Goal: Obtain resource: Download file/media

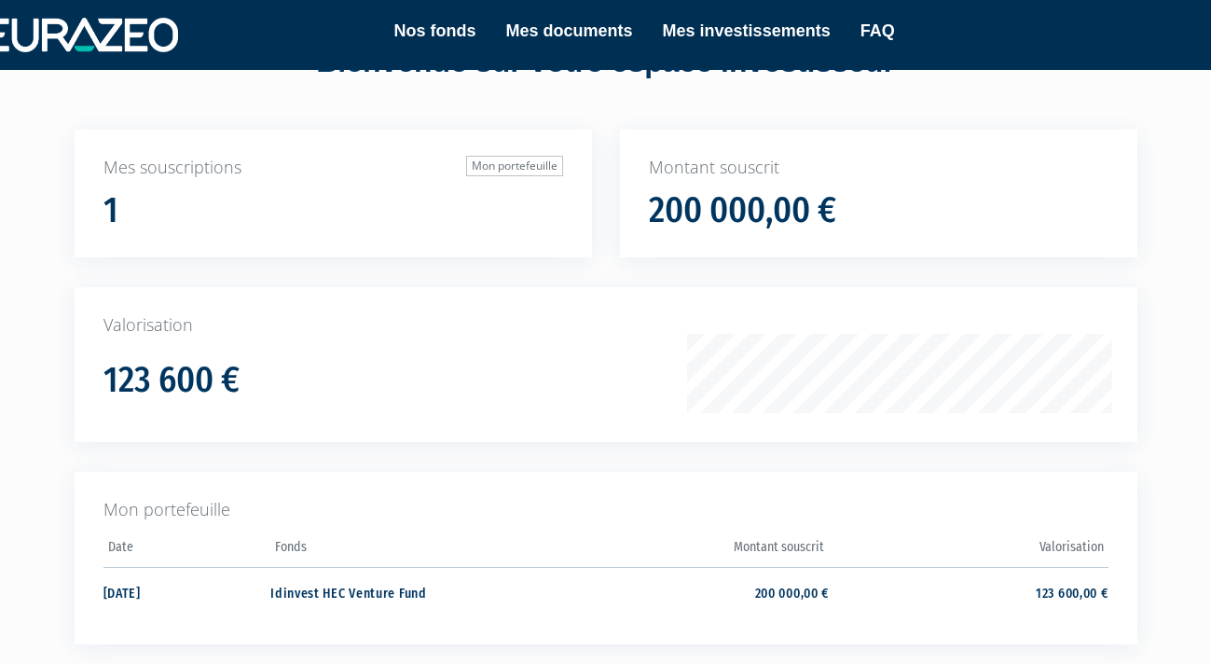
scroll to position [78, 0]
click at [200, 386] on h1 "123 600 €" at bounding box center [172, 381] width 136 height 39
click at [774, 329] on p "Valorisation" at bounding box center [606, 326] width 1005 height 24
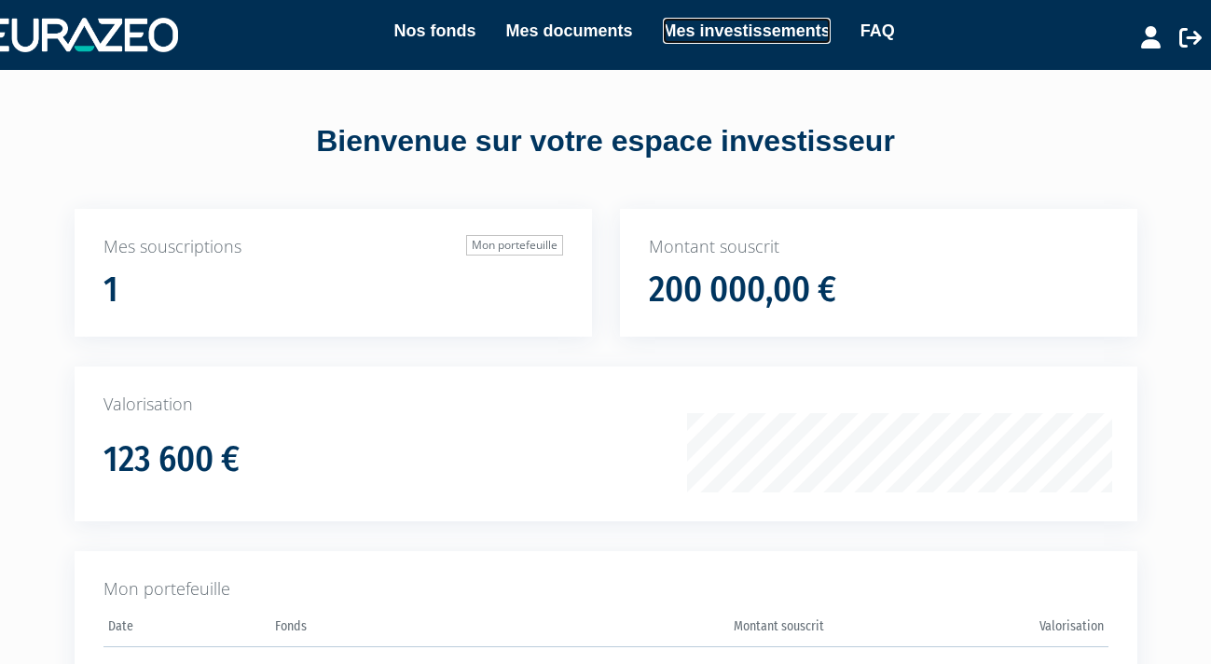
click at [717, 35] on link "Mes investissements" at bounding box center [747, 31] width 168 height 26
click at [716, 35] on link "Mes investissements" at bounding box center [747, 31] width 168 height 26
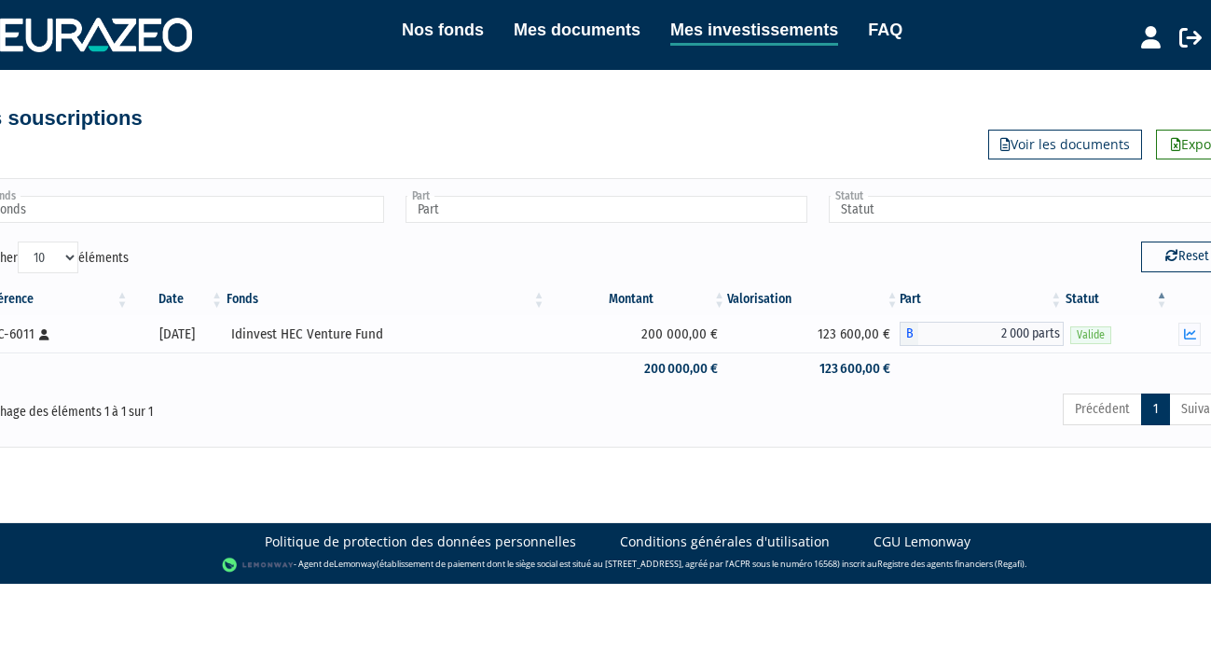
click at [307, 334] on div "Idinvest HEC Venture Fund" at bounding box center [386, 335] width 310 height 20
click at [306, 331] on div "Idinvest HEC Venture Fund" at bounding box center [386, 335] width 310 height 20
click at [576, 36] on link "Mes documents" at bounding box center [577, 30] width 127 height 26
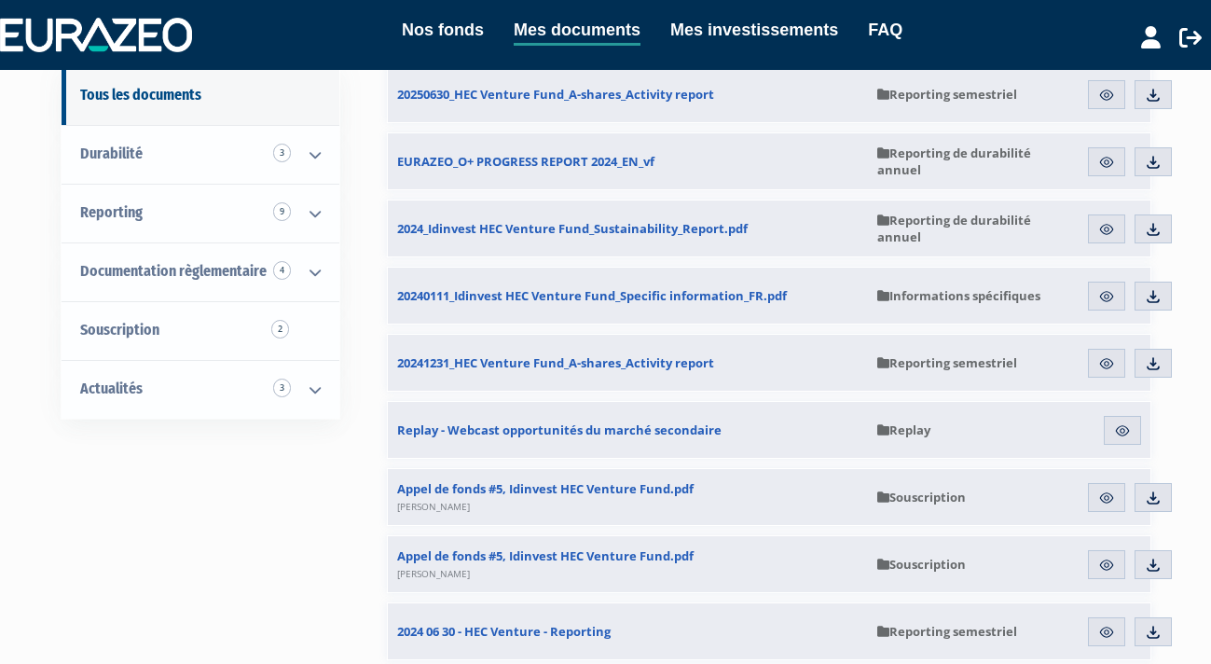
scroll to position [186, 0]
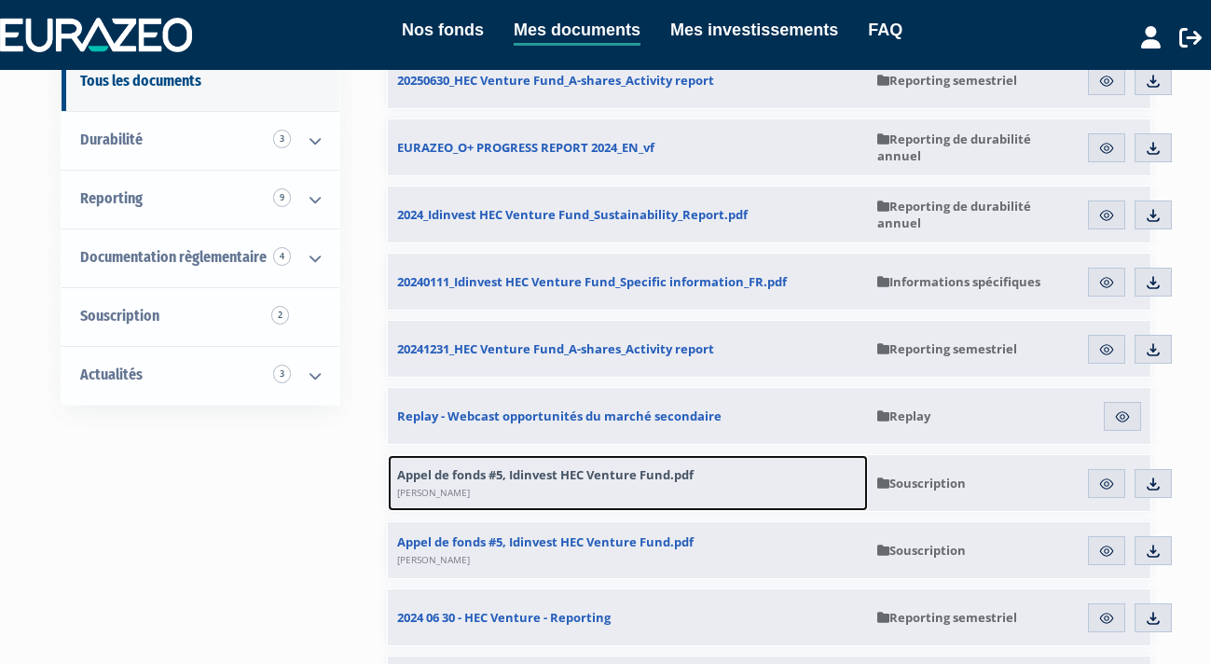
click at [538, 479] on span "Appel de fonds #5, Idinvest HEC Venture Fund.pdf [PERSON_NAME]" at bounding box center [545, 483] width 297 height 34
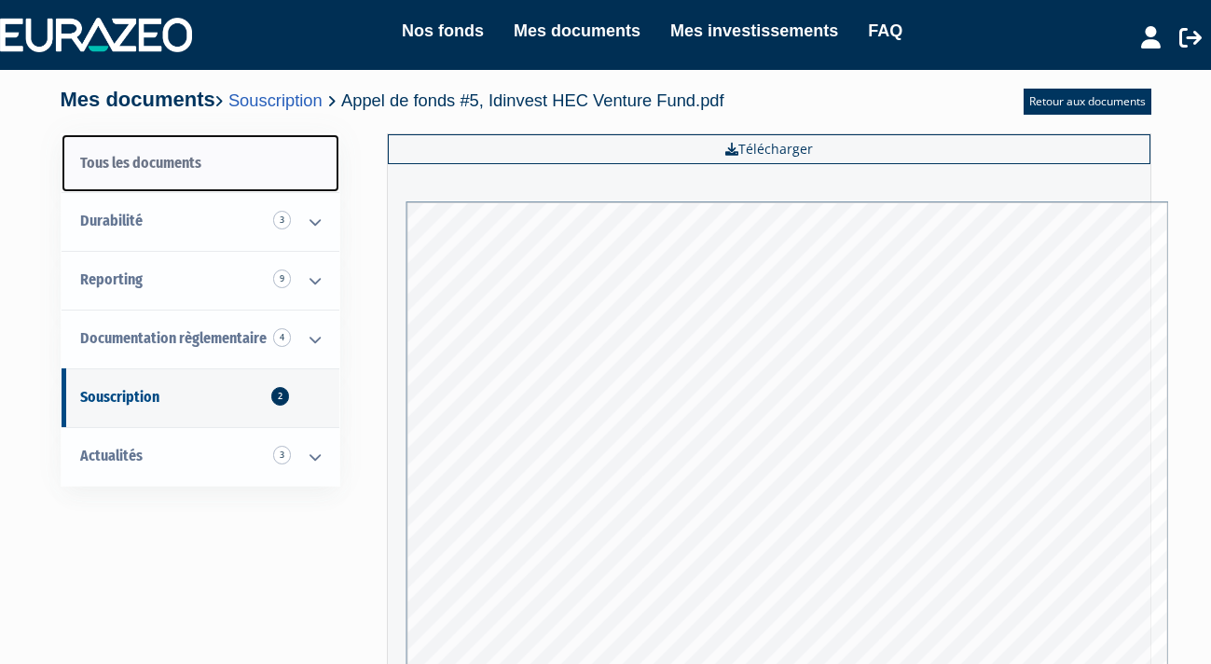
click at [134, 158] on link "Tous les documents" at bounding box center [201, 163] width 278 height 59
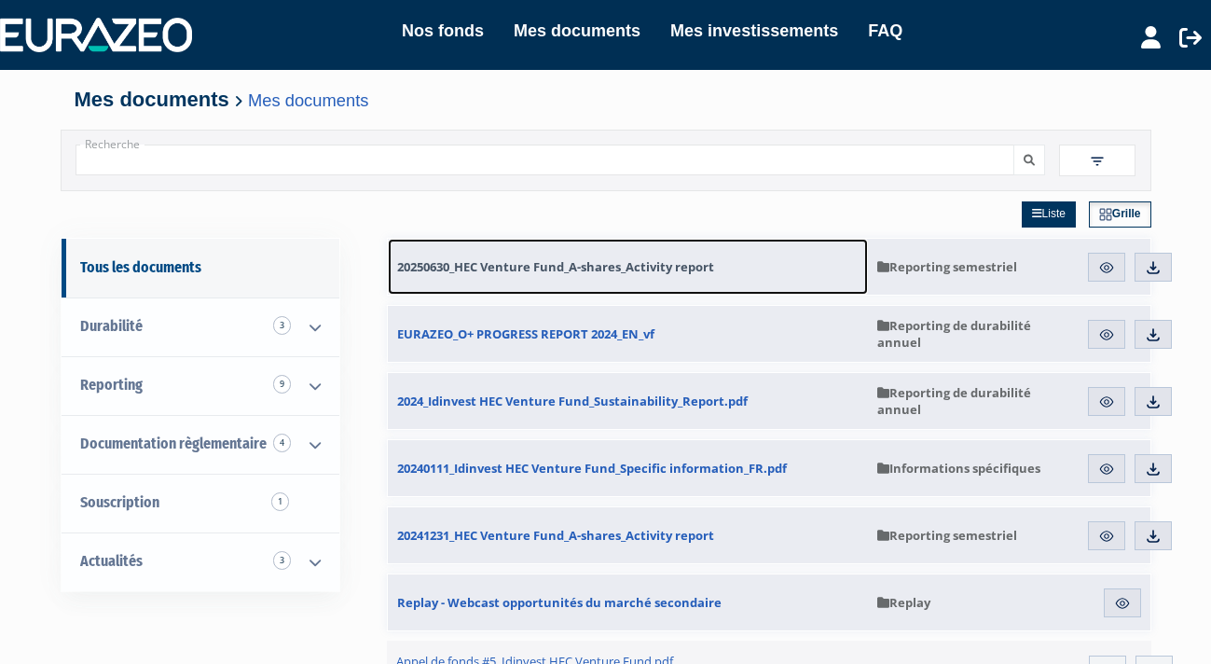
click at [573, 265] on span "20250630_HEC Venture Fund_A-shares_Activity report" at bounding box center [555, 266] width 317 height 17
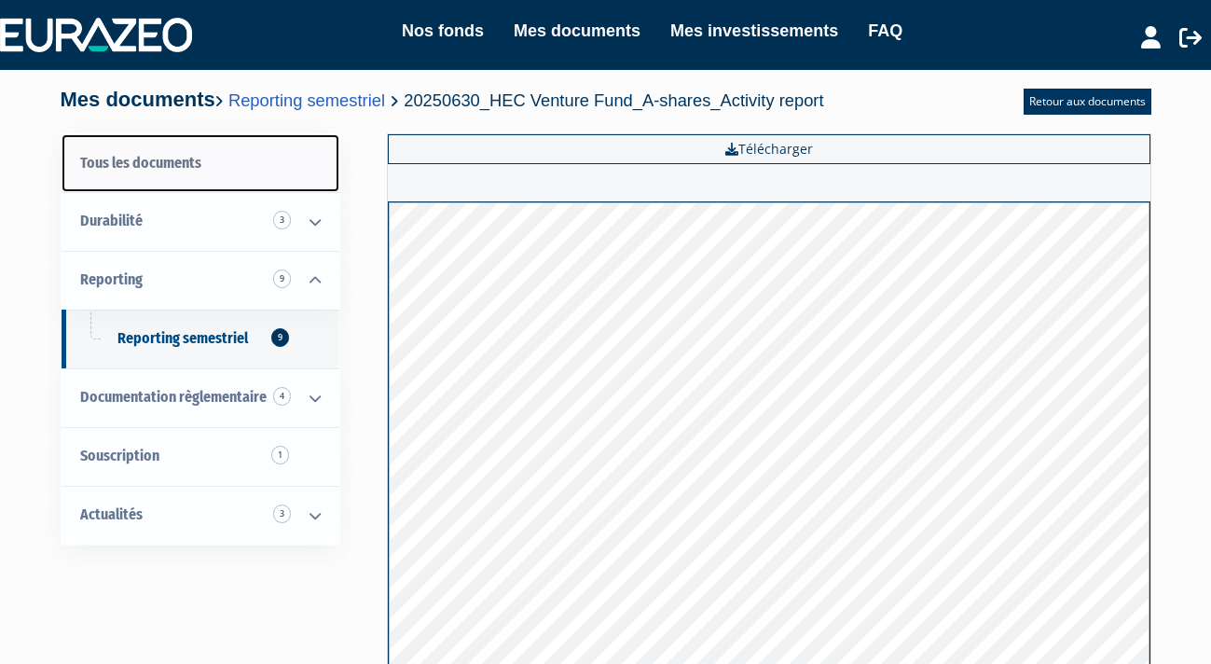
click at [161, 165] on link "Tous les documents" at bounding box center [201, 163] width 278 height 59
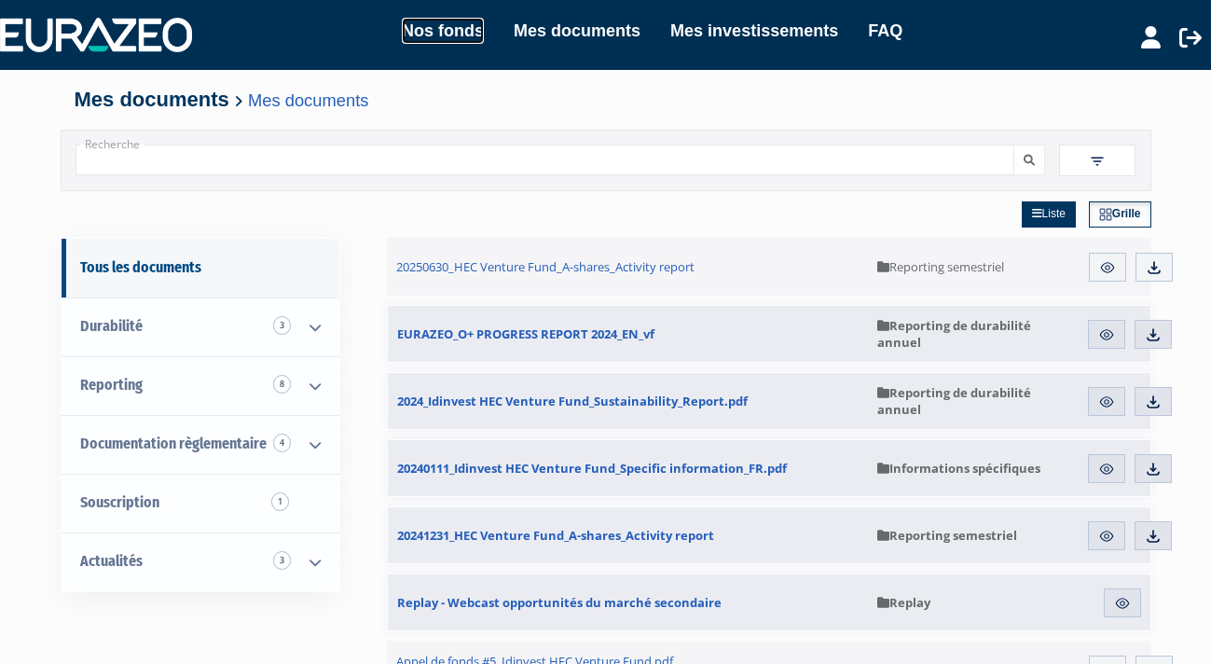
click at [461, 37] on link "Nos fonds" at bounding box center [443, 31] width 82 height 26
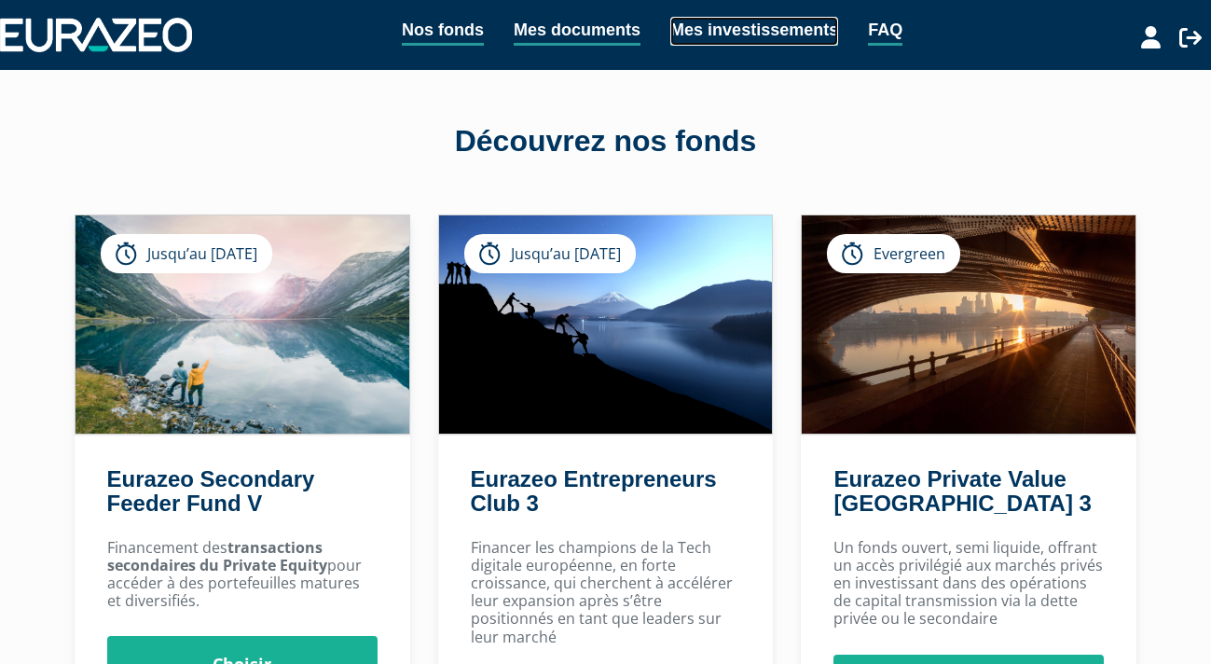
click at [746, 39] on link "Mes investissements" at bounding box center [754, 31] width 168 height 29
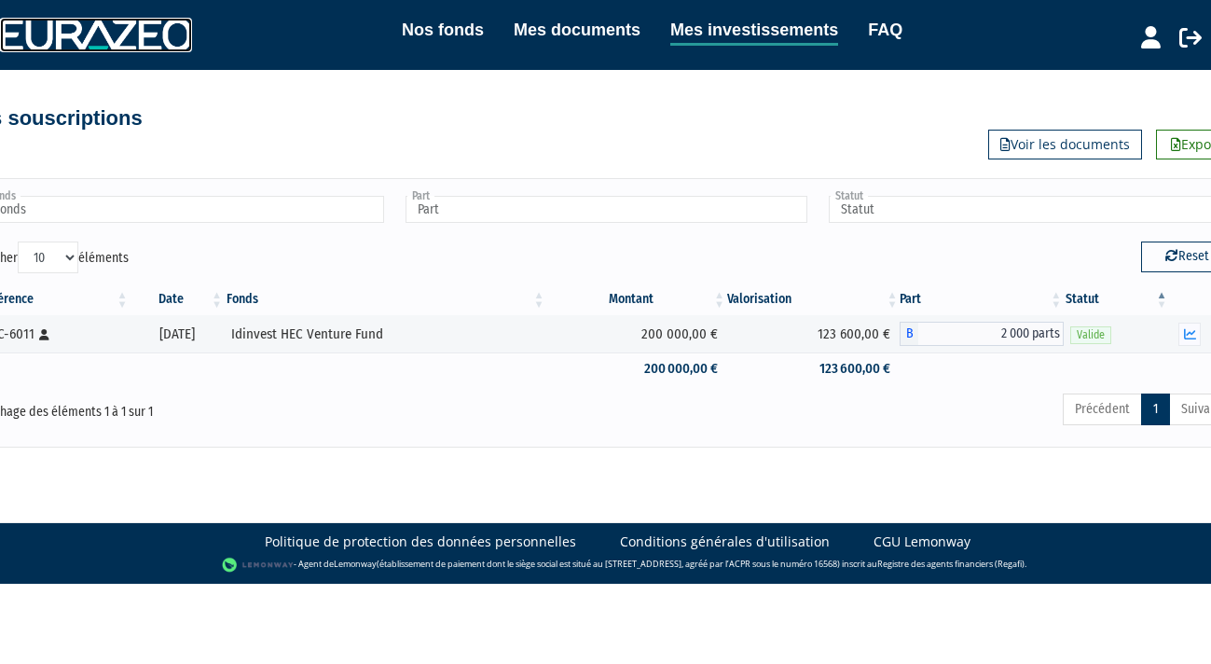
click at [158, 38] on img at bounding box center [96, 35] width 192 height 34
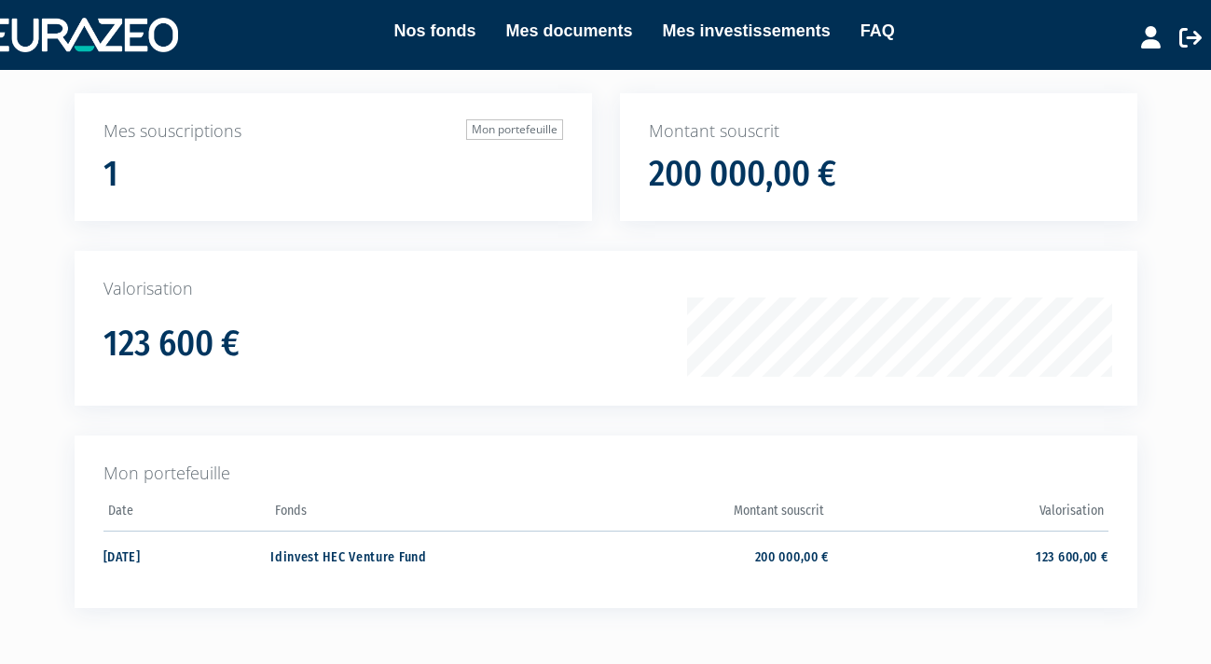
scroll to position [132, 0]
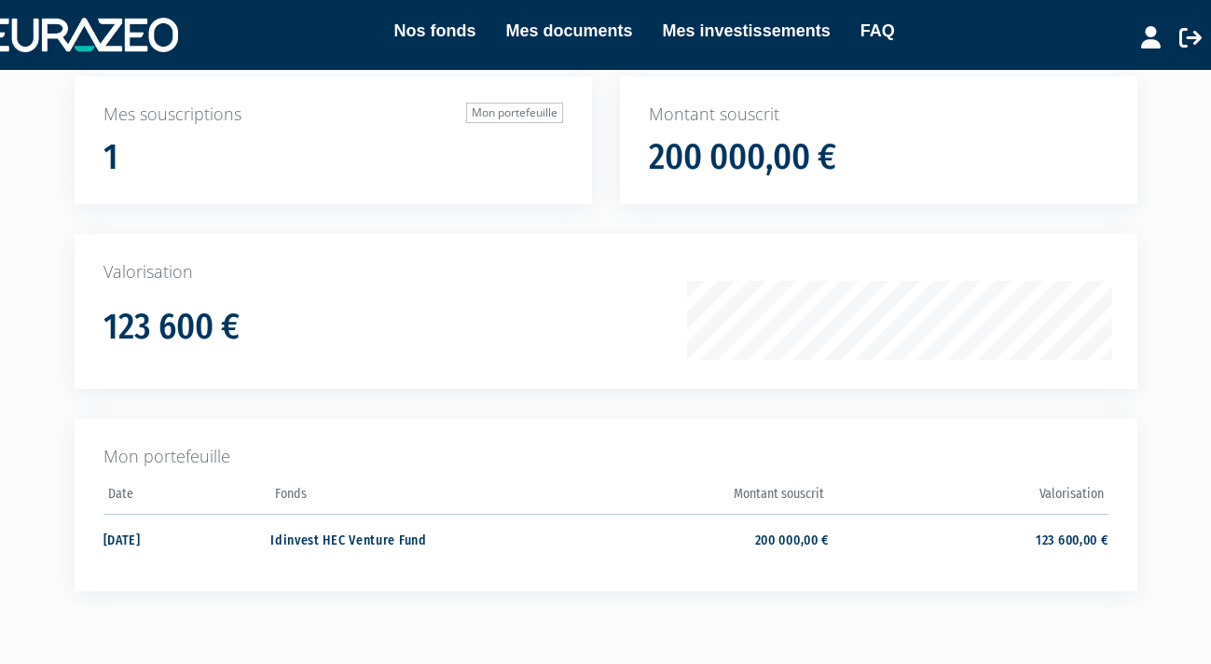
click at [188, 314] on h1 "123 600 €" at bounding box center [172, 327] width 136 height 39
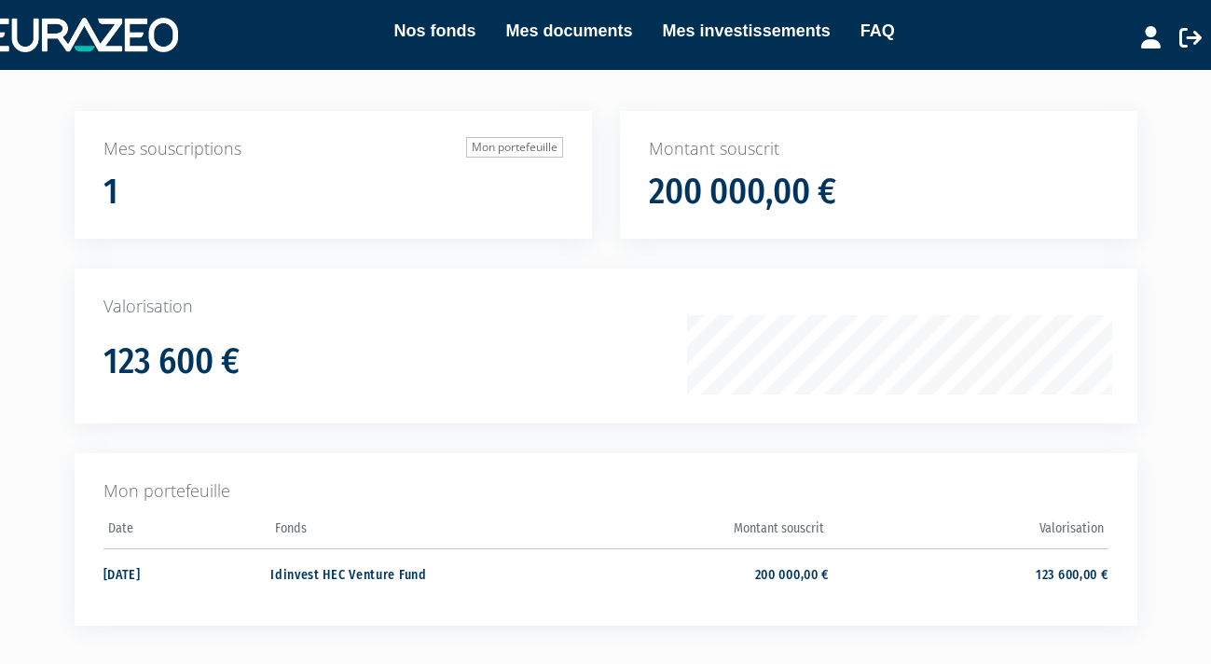
scroll to position [0, 0]
